Goal: Information Seeking & Learning: Check status

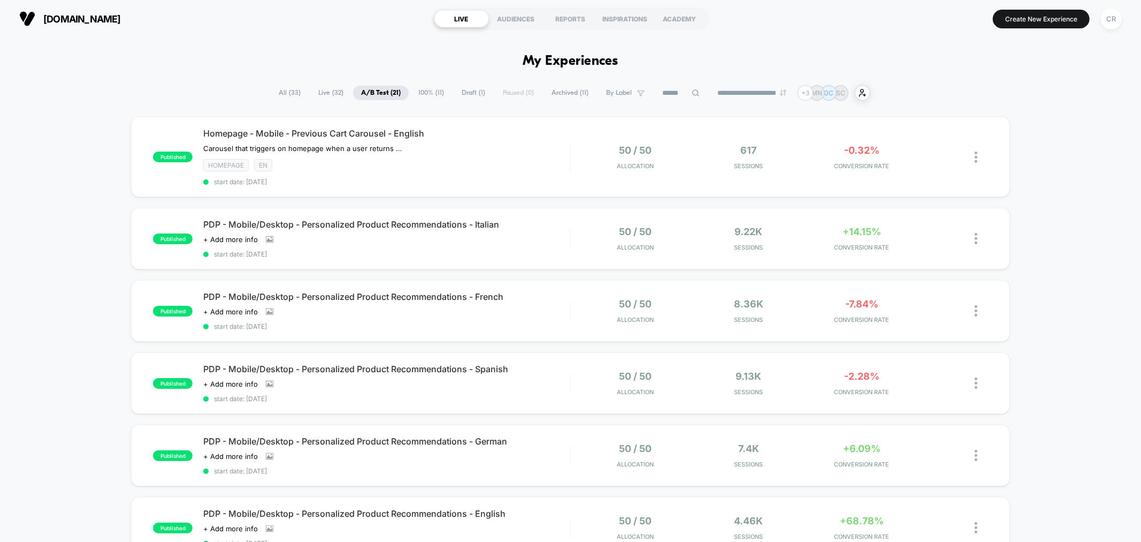
click at [692, 90] on icon at bounding box center [695, 92] width 7 height 7
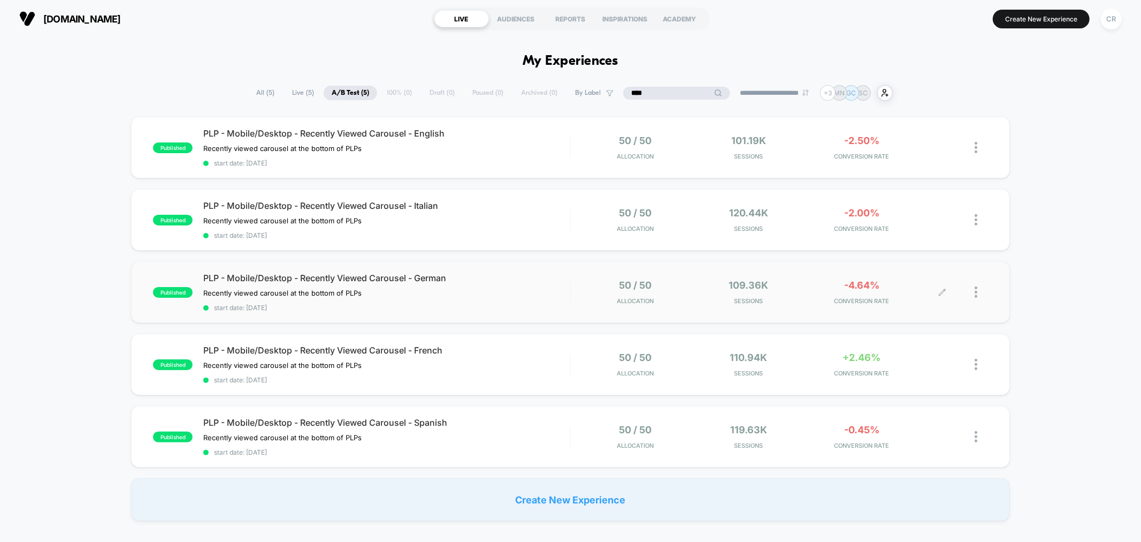
type input "****"
click at [866, 289] on div "-4.64% CONVERSION RATE" at bounding box center [862, 291] width 108 height 25
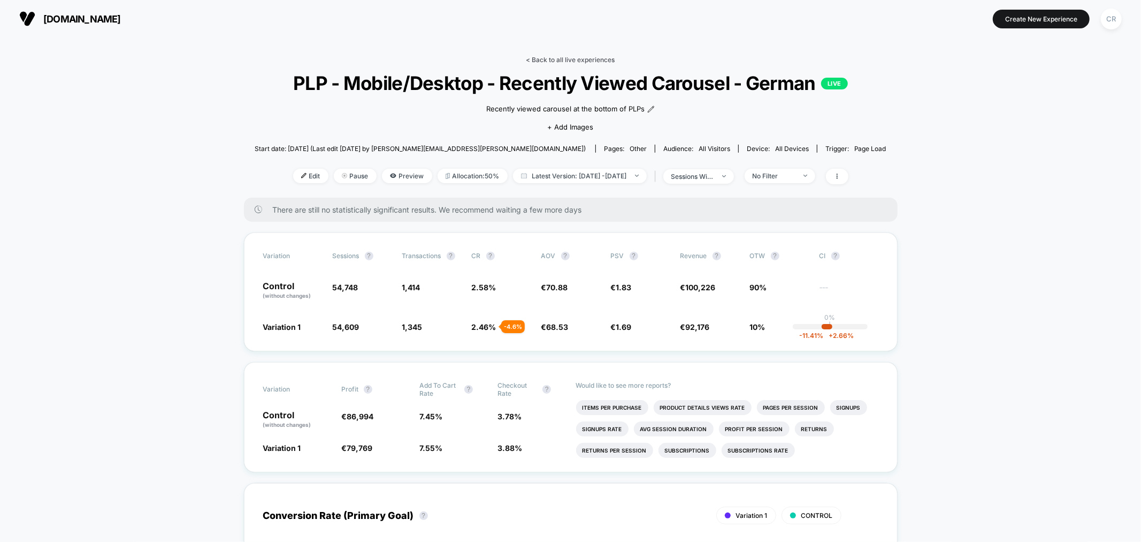
click at [570, 58] on link "< Back to all live experiences" at bounding box center [571, 60] width 89 height 8
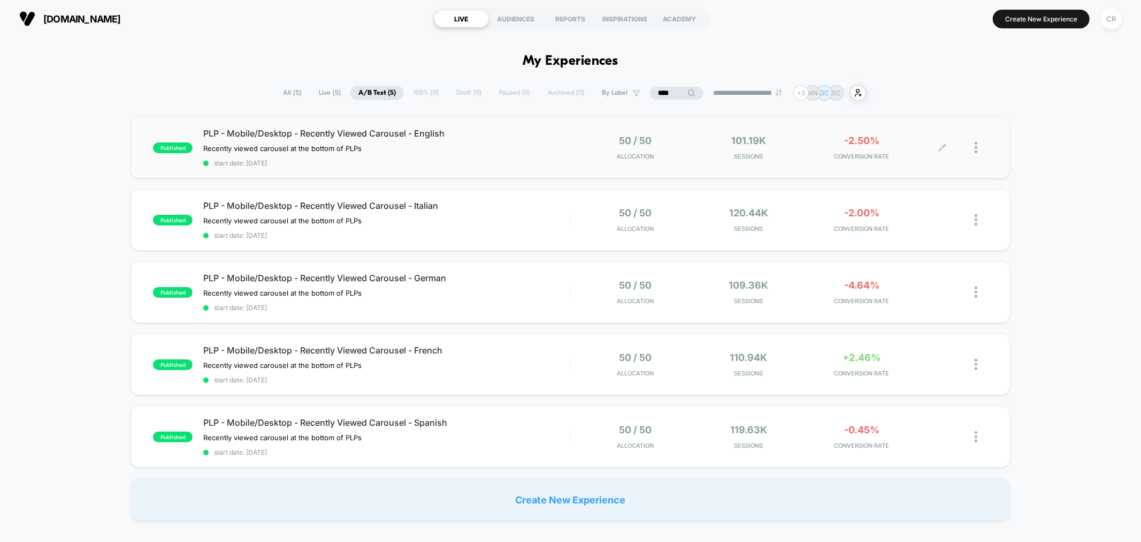
click at [857, 157] on span "CONVERSION RATE" at bounding box center [862, 155] width 108 height 7
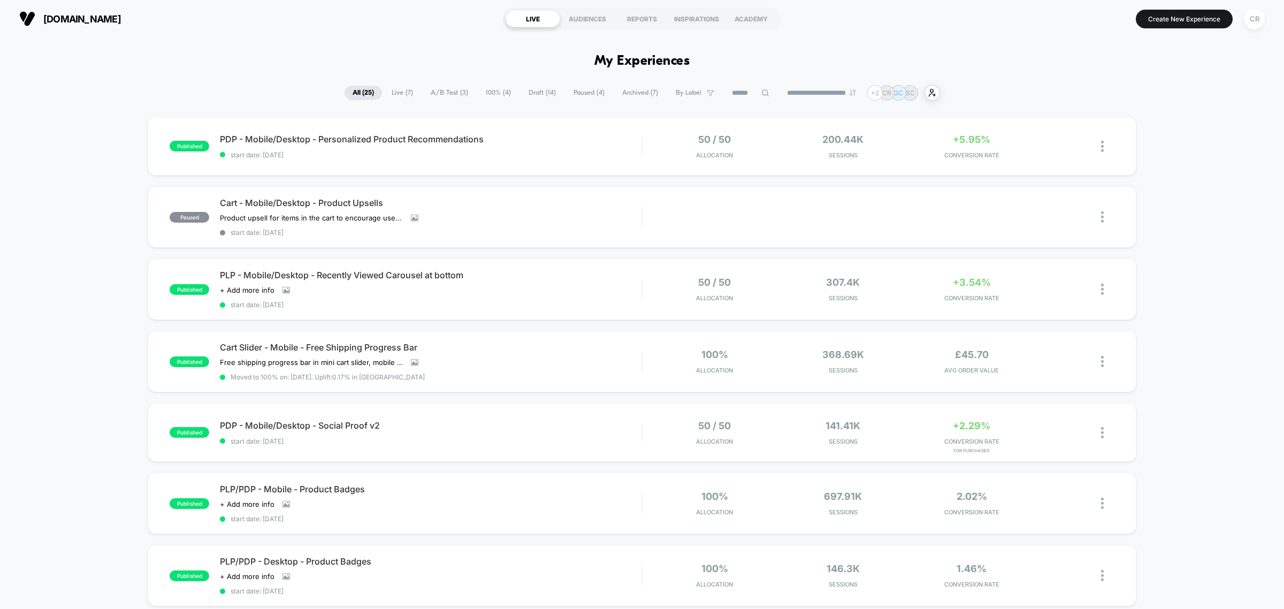
click at [384, 87] on span "Live ( 7 )" at bounding box center [402, 93] width 37 height 14
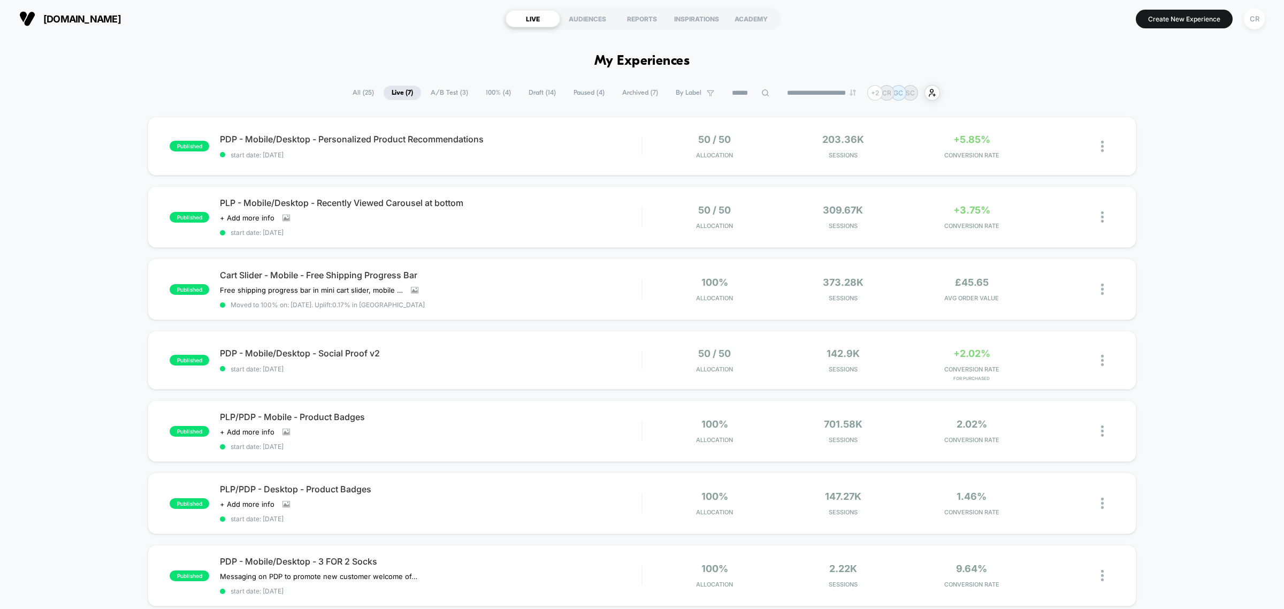
click at [431, 94] on span "A/B Test ( 3 )" at bounding box center [450, 93] width 54 height 14
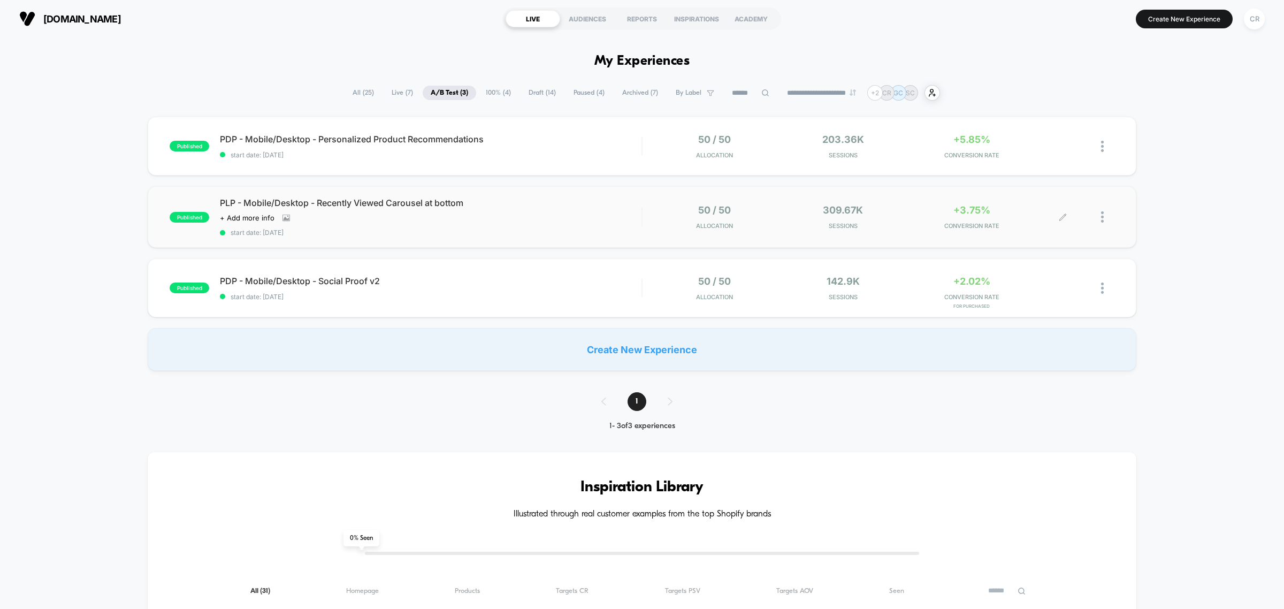
click at [921, 218] on div "+3.75% CONVERSION RATE" at bounding box center [971, 216] width 123 height 25
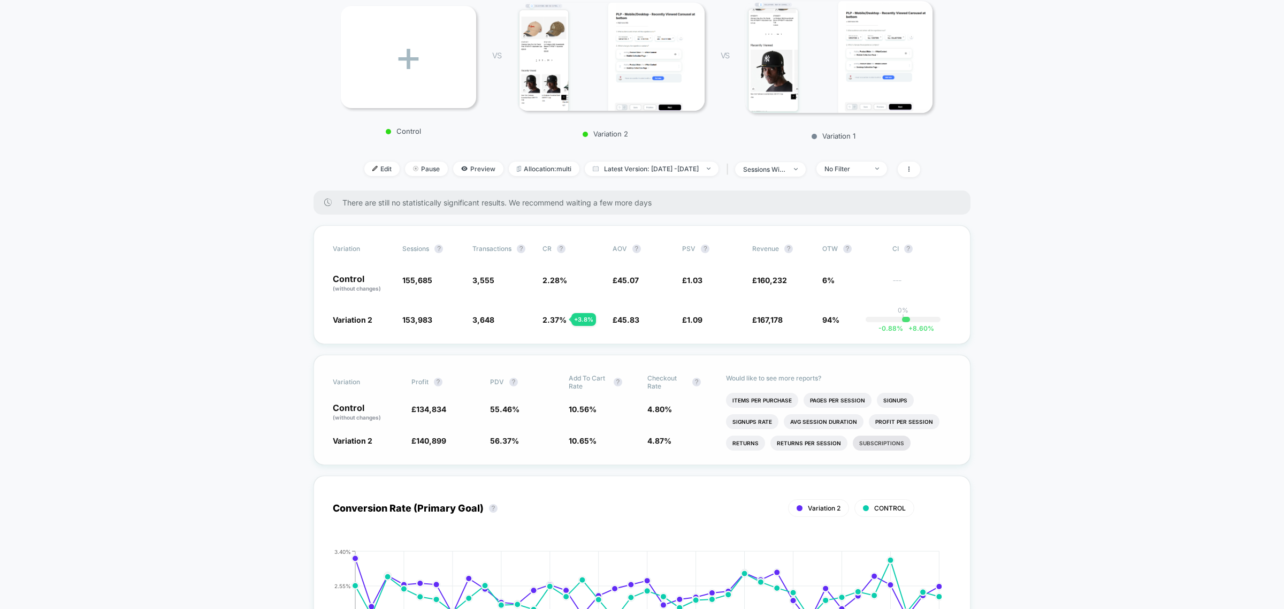
scroll to position [134, 0]
